Goal: Find contact information: Find contact information

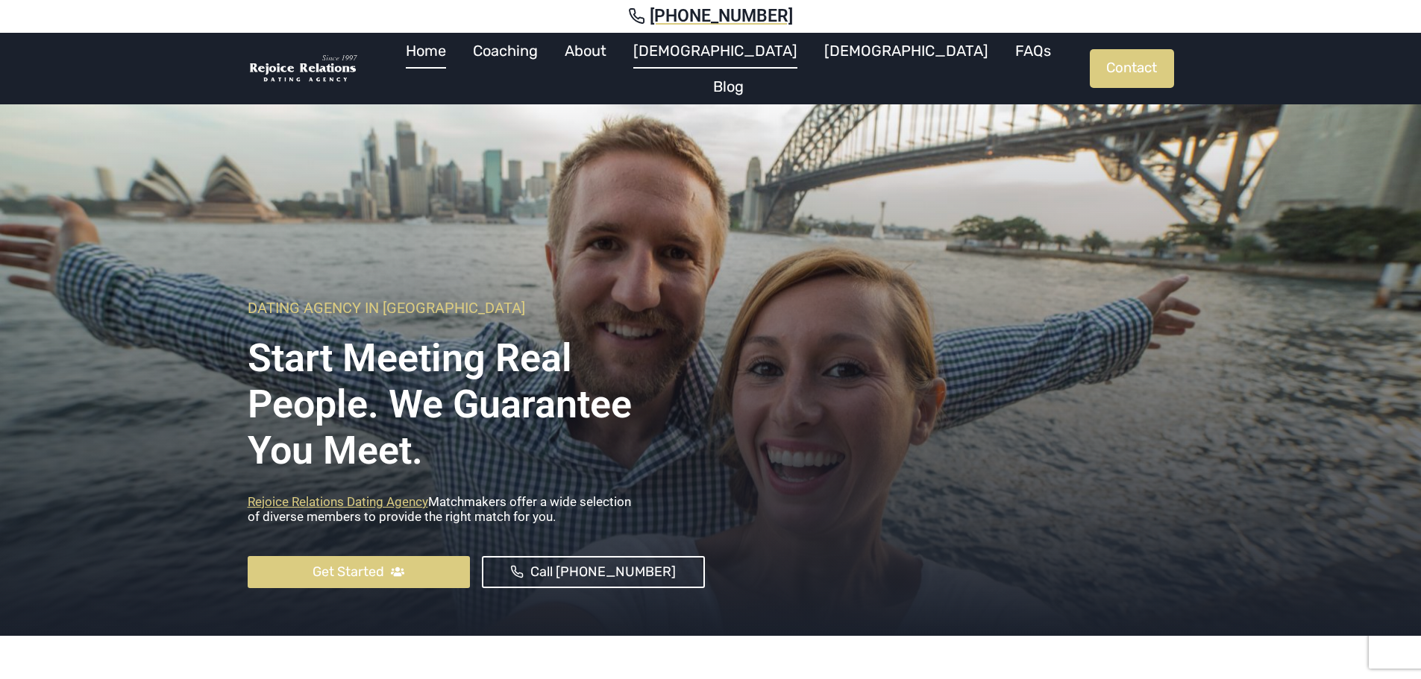
click at [726, 60] on link "[DEMOGRAPHIC_DATA]" at bounding box center [715, 51] width 191 height 36
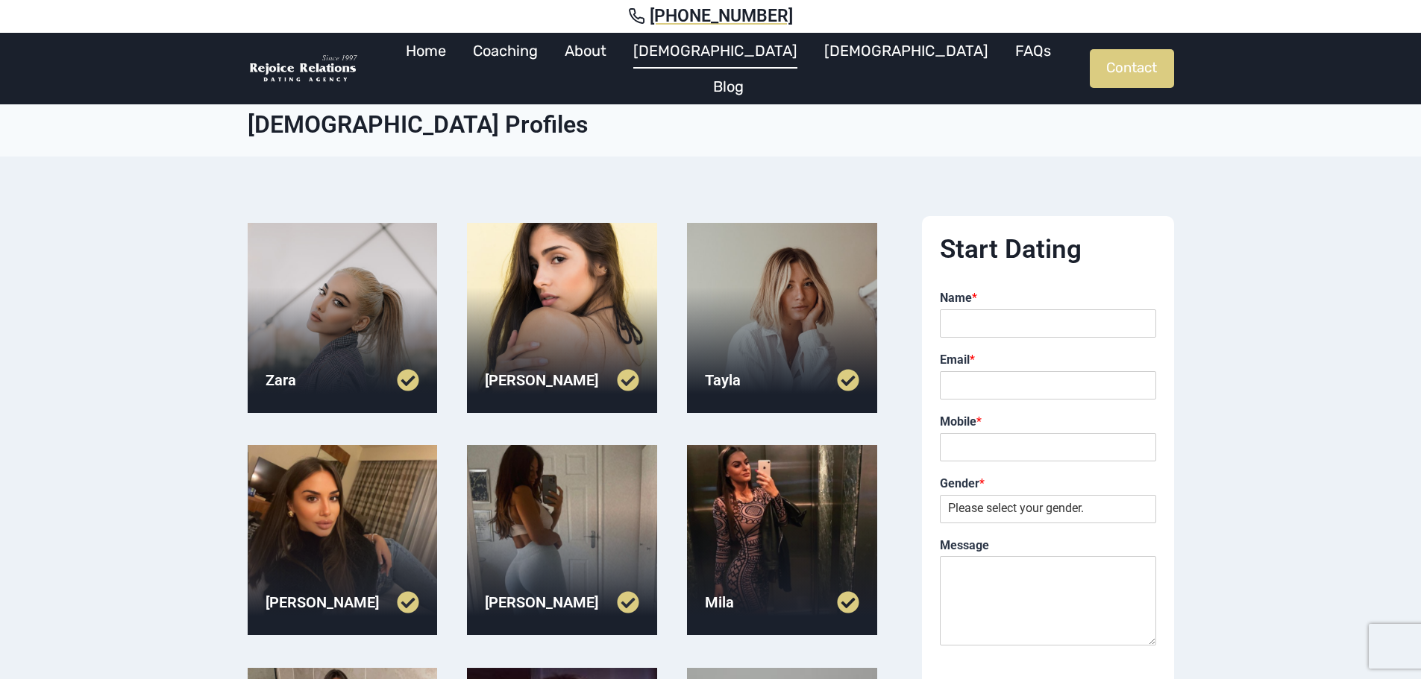
click at [610, 260] on div at bounding box center [562, 318] width 190 height 190
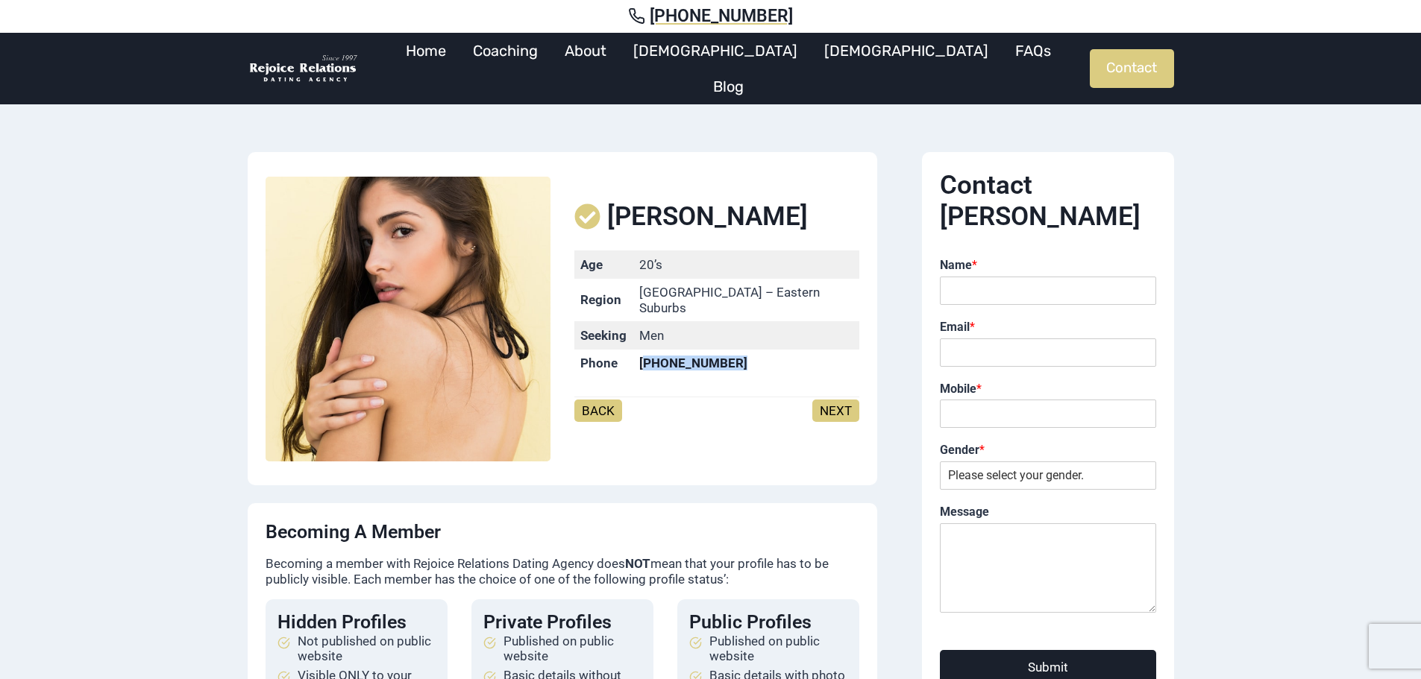
drag, startPoint x: 659, startPoint y: 356, endPoint x: 750, endPoint y: 358, distance: 91.0
click at [750, 358] on td "[PHONE_NUMBER]" at bounding box center [746, 364] width 226 height 28
click at [718, 356] on mark "[PHONE_NUMBER]" at bounding box center [693, 363] width 108 height 15
drag, startPoint x: 657, startPoint y: 357, endPoint x: 749, endPoint y: 361, distance: 91.8
click at [749, 361] on td "[PHONE_NUMBER]" at bounding box center [746, 364] width 226 height 28
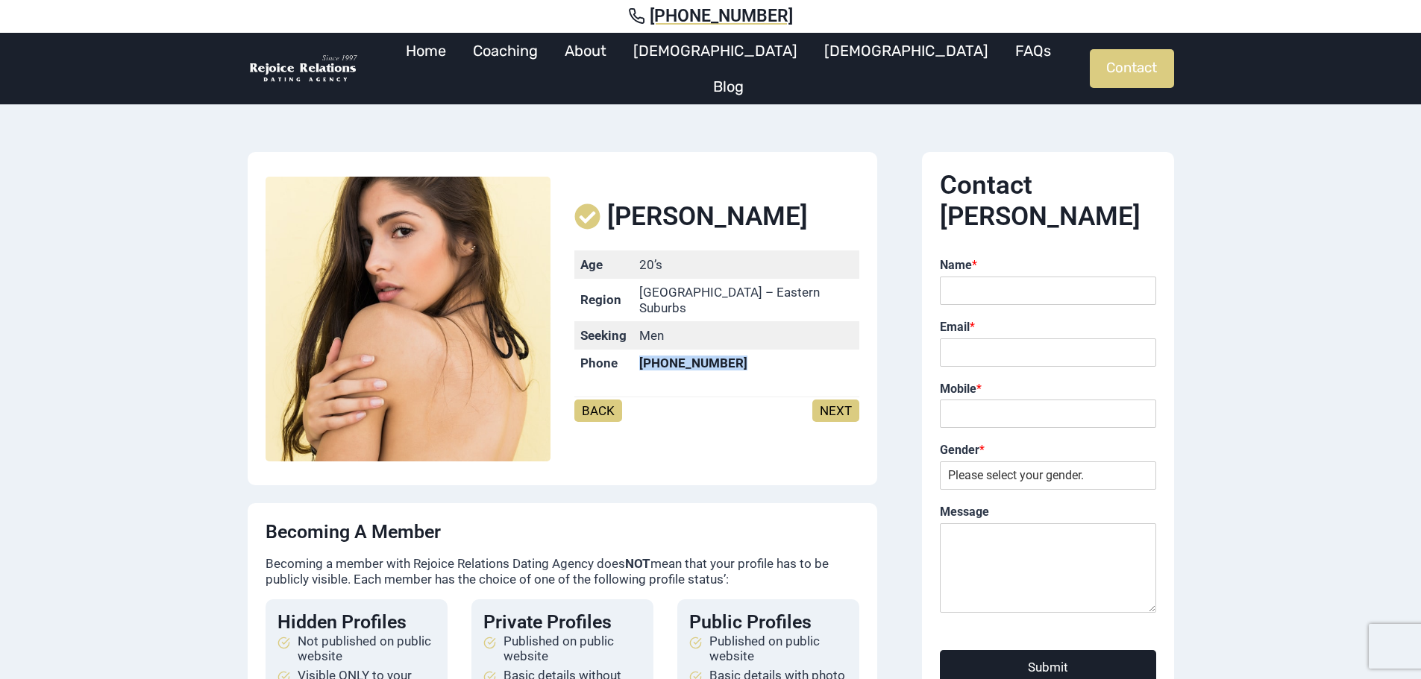
click at [727, 356] on mark "[PHONE_NUMBER]" at bounding box center [693, 363] width 108 height 15
drag, startPoint x: 656, startPoint y: 354, endPoint x: 751, endPoint y: 356, distance: 94.7
click at [751, 356] on td "[PHONE_NUMBER]" at bounding box center [746, 364] width 226 height 28
click at [722, 356] on mark "[PHONE_NUMBER]" at bounding box center [693, 363] width 108 height 15
drag, startPoint x: 654, startPoint y: 353, endPoint x: 749, endPoint y: 359, distance: 95.6
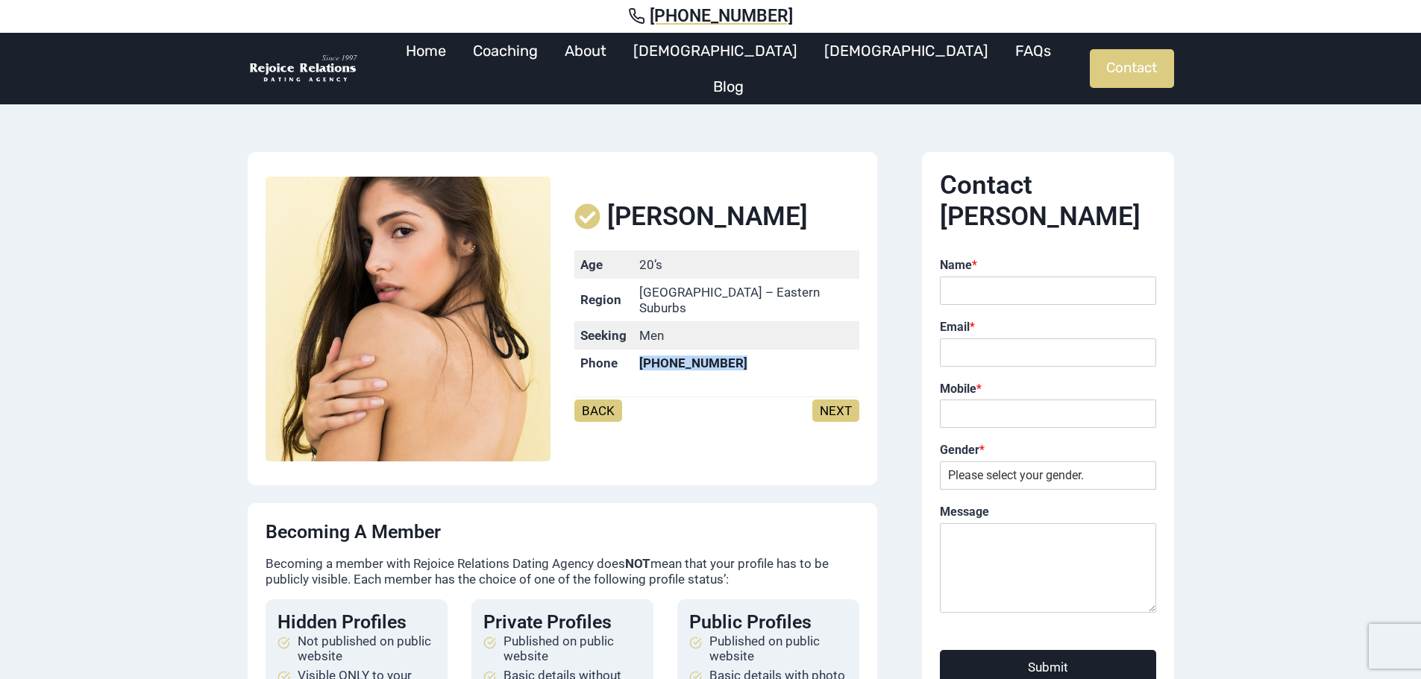
click at [749, 359] on td "[PHONE_NUMBER]" at bounding box center [746, 364] width 226 height 28
click at [718, 358] on mark "[PHONE_NUMBER]" at bounding box center [693, 363] width 108 height 15
drag, startPoint x: 651, startPoint y: 356, endPoint x: 754, endPoint y: 358, distance: 102.9
click at [754, 358] on td "[PHONE_NUMBER]" at bounding box center [746, 364] width 226 height 28
click at [702, 359] on mark "[PHONE_NUMBER]" at bounding box center [693, 363] width 108 height 15
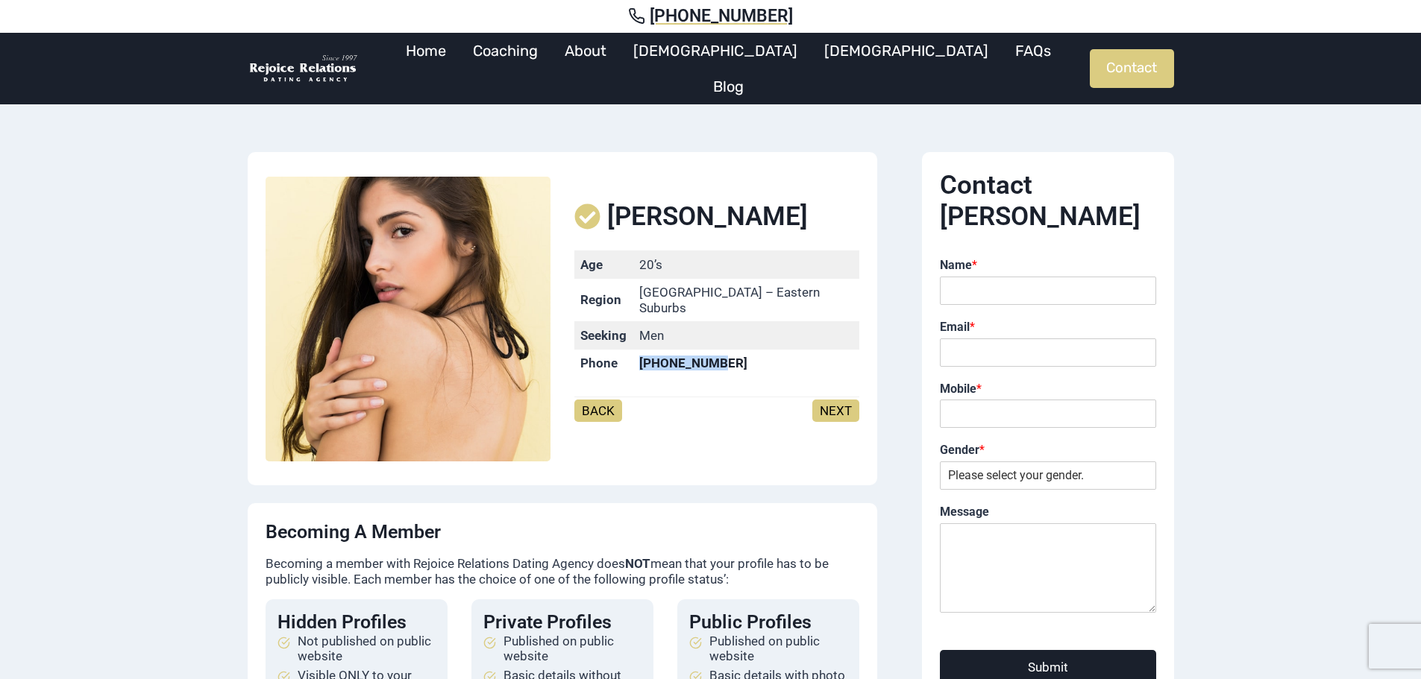
drag, startPoint x: 658, startPoint y: 355, endPoint x: 726, endPoint y: 357, distance: 67.9
click at [726, 357] on mark "[PHONE_NUMBER]" at bounding box center [693, 363] width 108 height 15
click at [717, 359] on mark "[PHONE_NUMBER]" at bounding box center [693, 363] width 108 height 15
click at [755, 63] on link "[DEMOGRAPHIC_DATA]" at bounding box center [715, 51] width 191 height 36
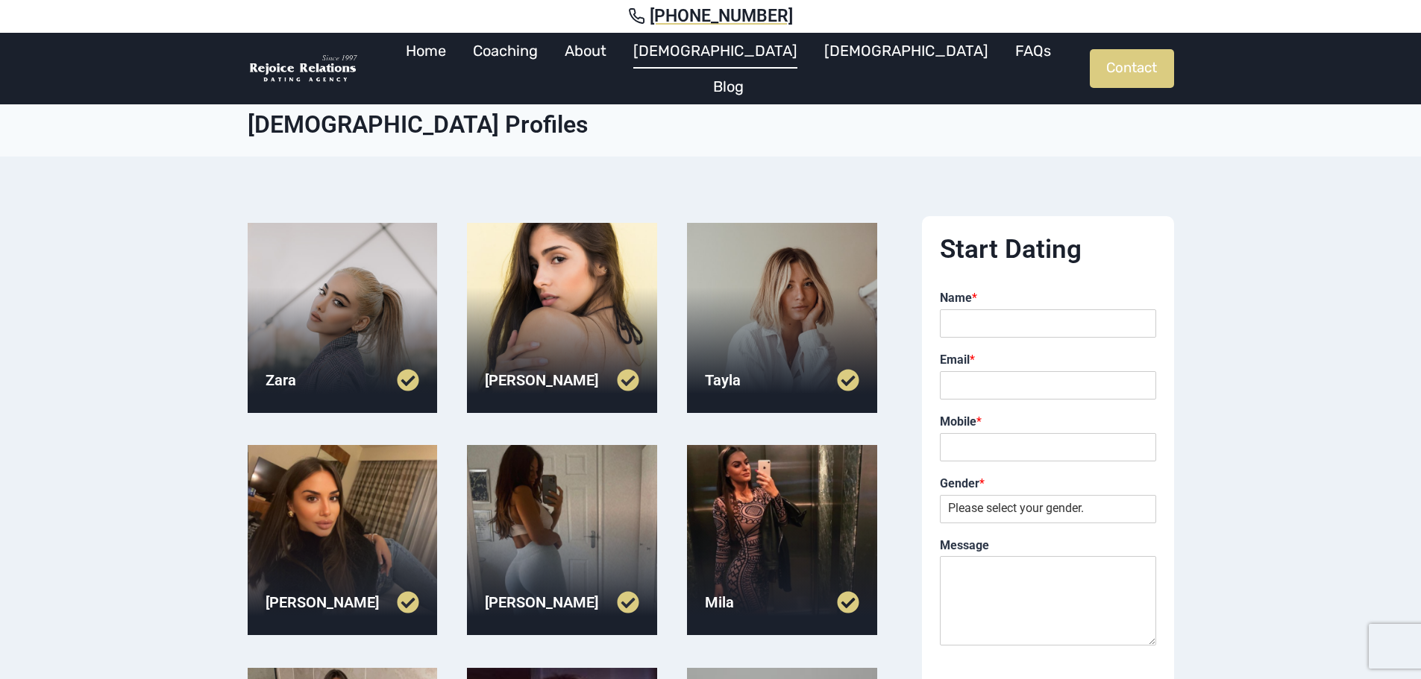
click at [793, 274] on div at bounding box center [782, 318] width 190 height 190
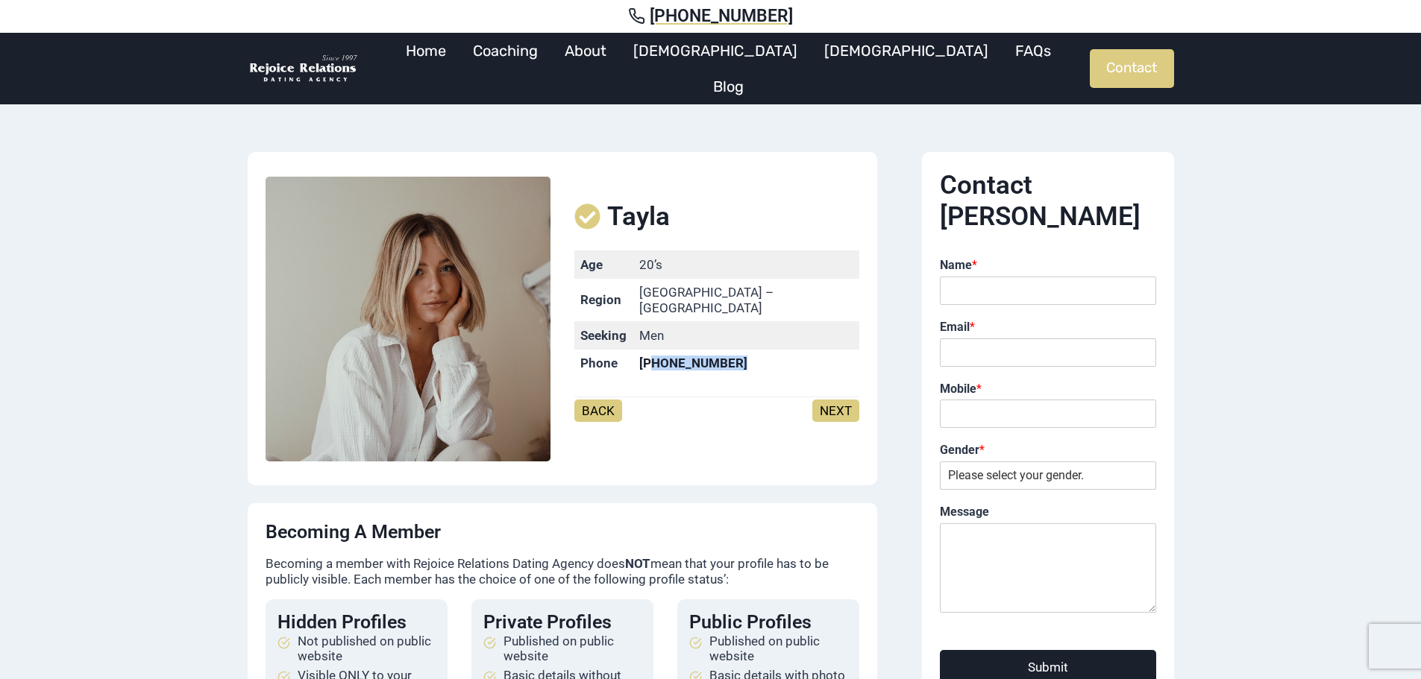
drag, startPoint x: 684, startPoint y: 356, endPoint x: 770, endPoint y: 362, distance: 85.9
click at [770, 362] on td "[PHONE_NUMBER]" at bounding box center [746, 364] width 226 height 28
click at [743, 356] on mark "[PHONE_NUMBER]" at bounding box center [693, 363] width 108 height 15
drag, startPoint x: 667, startPoint y: 355, endPoint x: 769, endPoint y: 361, distance: 101.6
click at [769, 361] on td "[PHONE_NUMBER]" at bounding box center [746, 364] width 226 height 28
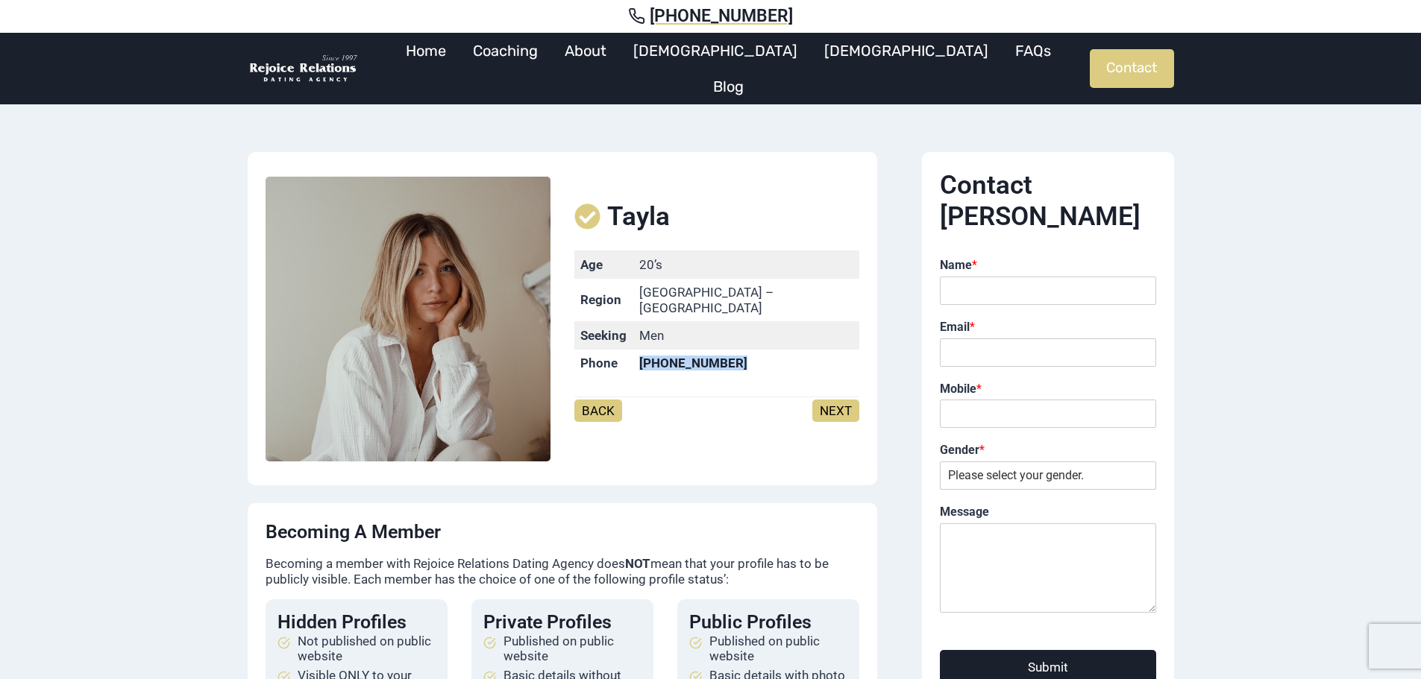
click at [733, 358] on mark "[PHONE_NUMBER]" at bounding box center [693, 363] width 108 height 15
drag, startPoint x: 708, startPoint y: 356, endPoint x: 758, endPoint y: 349, distance: 50.4
click at [758, 350] on td "[PHONE_NUMBER]" at bounding box center [746, 364] width 226 height 28
click at [726, 356] on mark "[PHONE_NUMBER]" at bounding box center [693, 363] width 108 height 15
